Goal: Transaction & Acquisition: Book appointment/travel/reservation

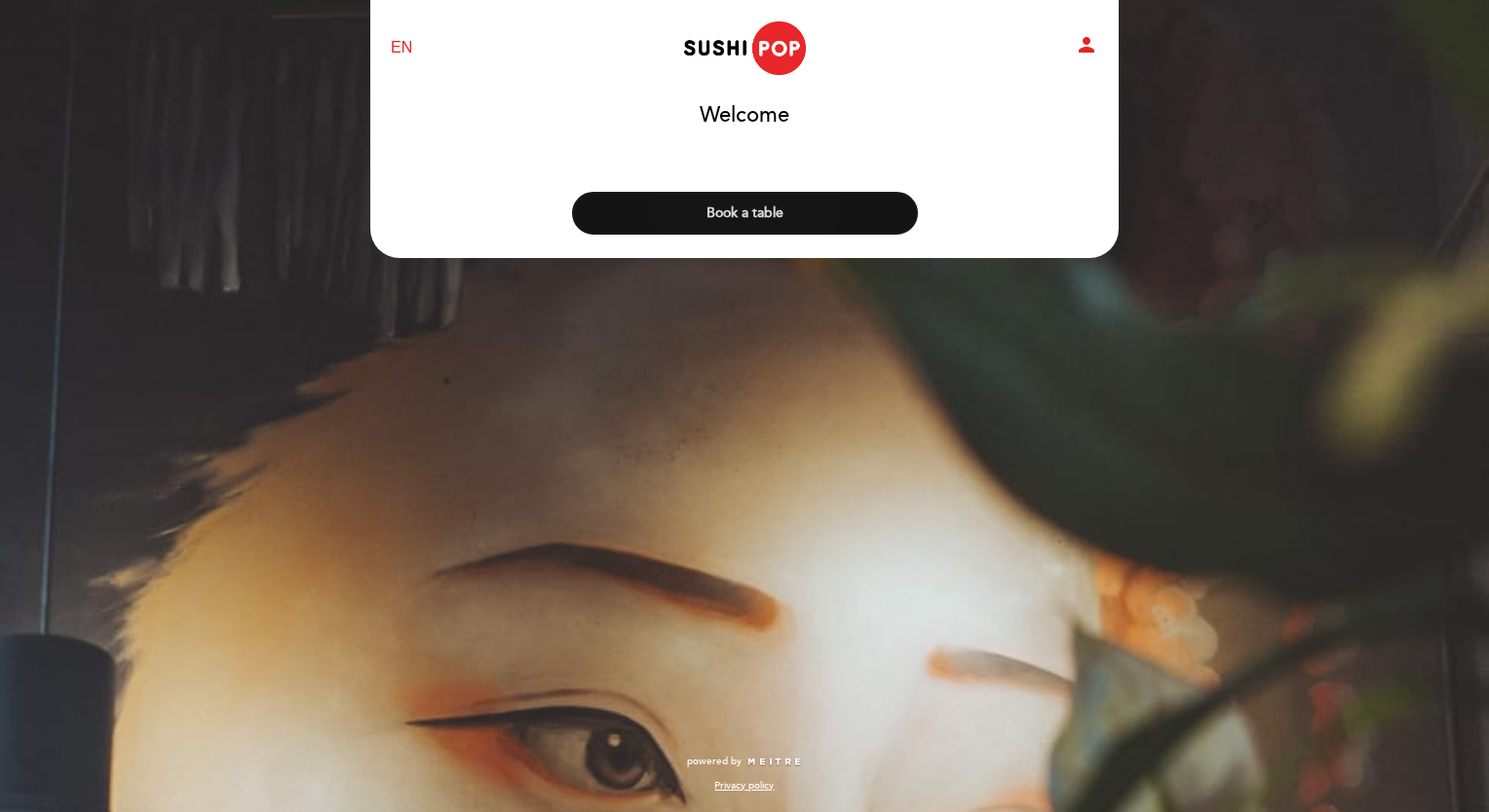
click at [801, 208] on button "Book a table" at bounding box center [745, 212] width 346 height 43
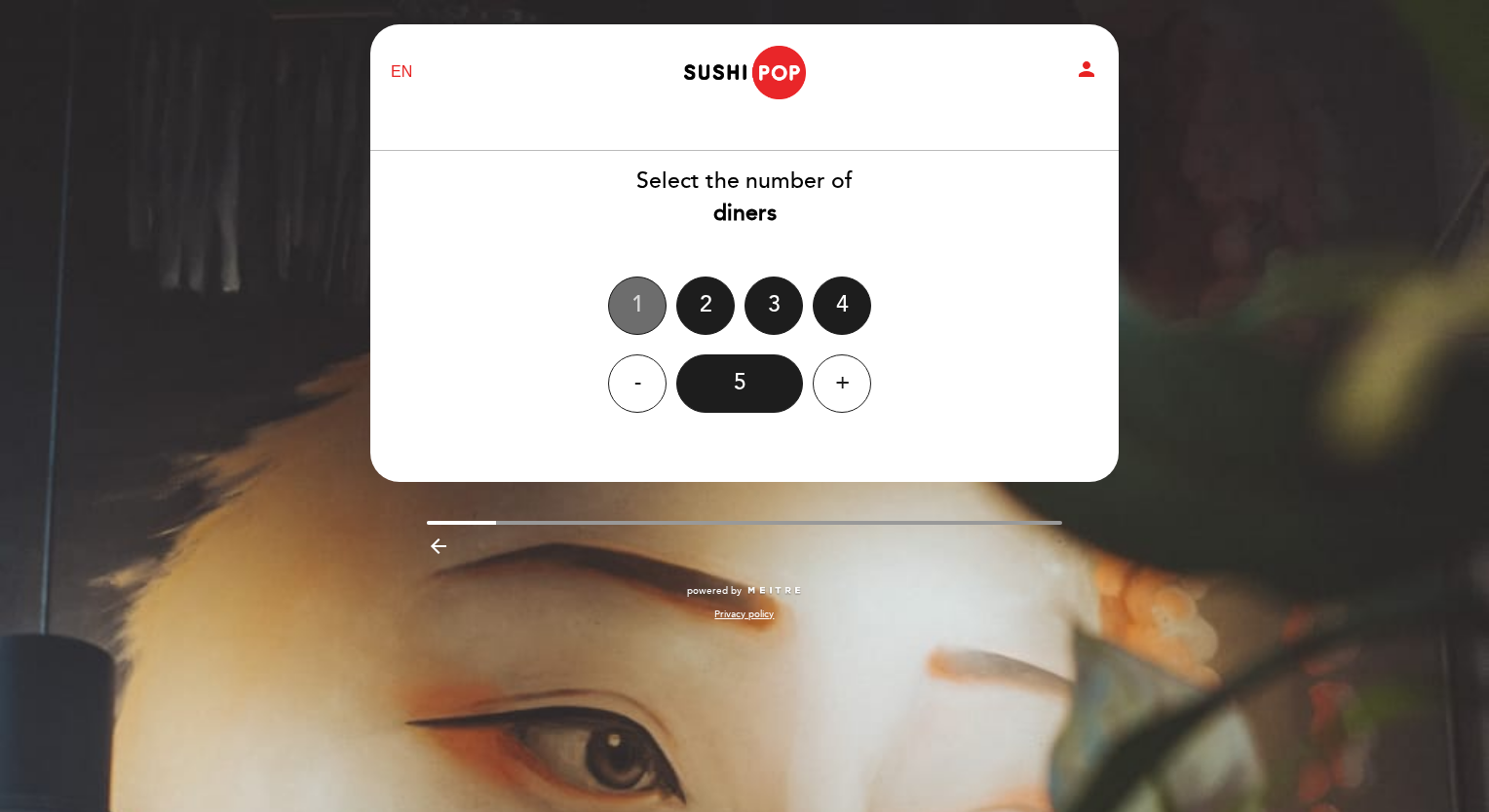
click at [641, 292] on div "1" at bounding box center [637, 305] width 59 height 58
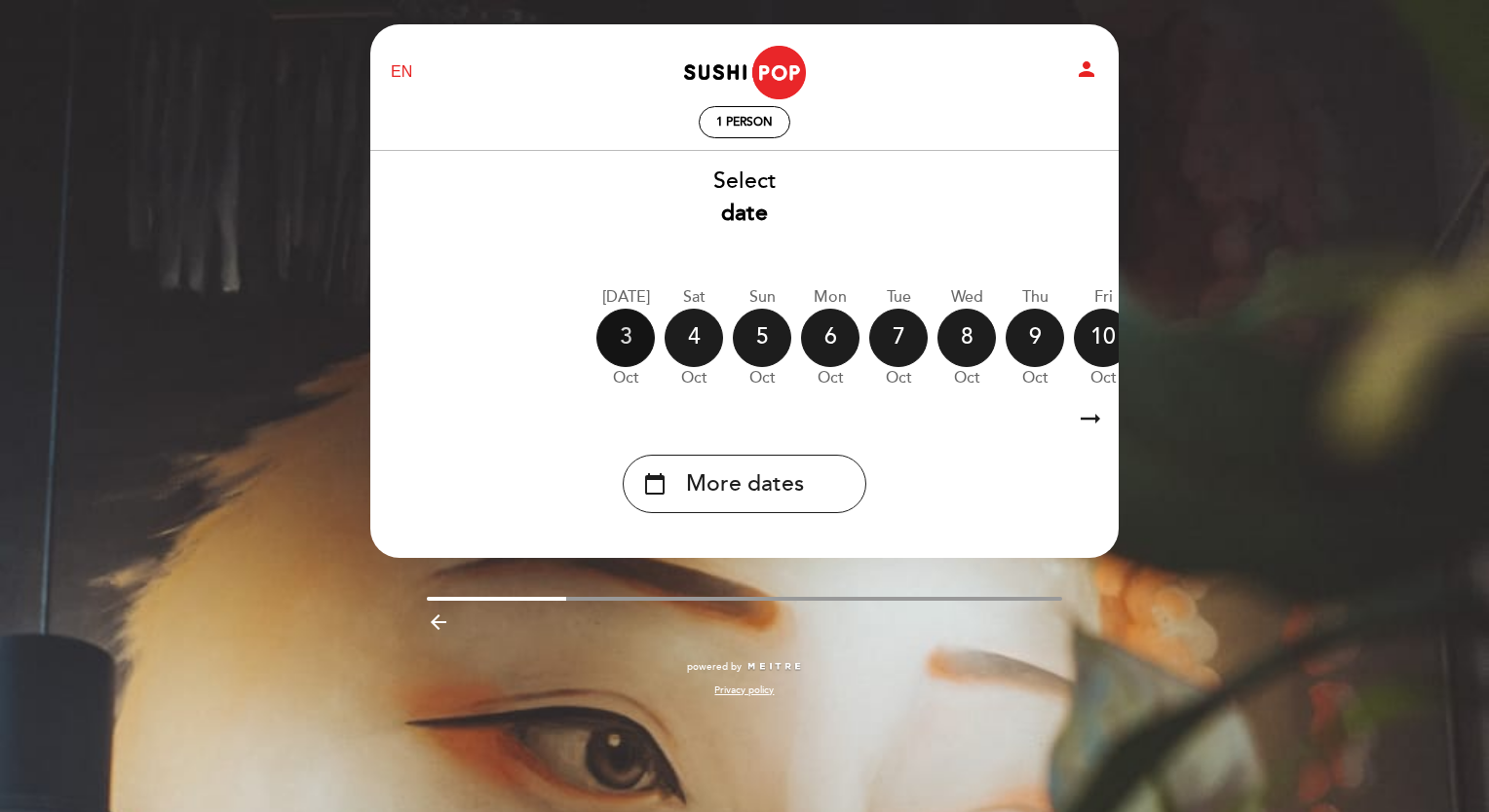
click at [622, 337] on div "3" at bounding box center [625, 337] width 59 height 58
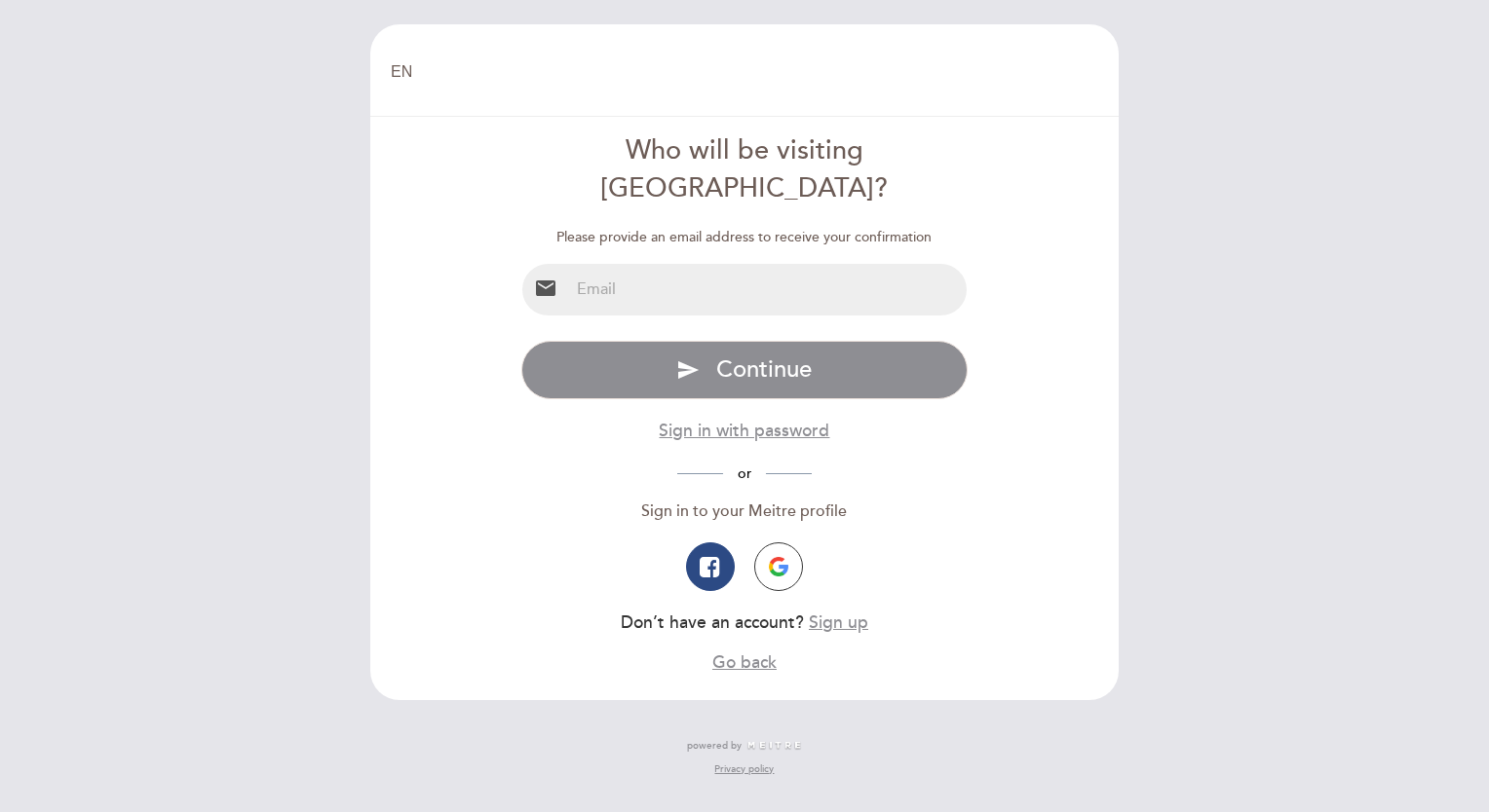
click at [614, 266] on input "email" at bounding box center [769, 290] width 399 height 52
type input "[EMAIL_ADDRESS][DOMAIN_NAME]"
